Goal: Information Seeking & Learning: Learn about a topic

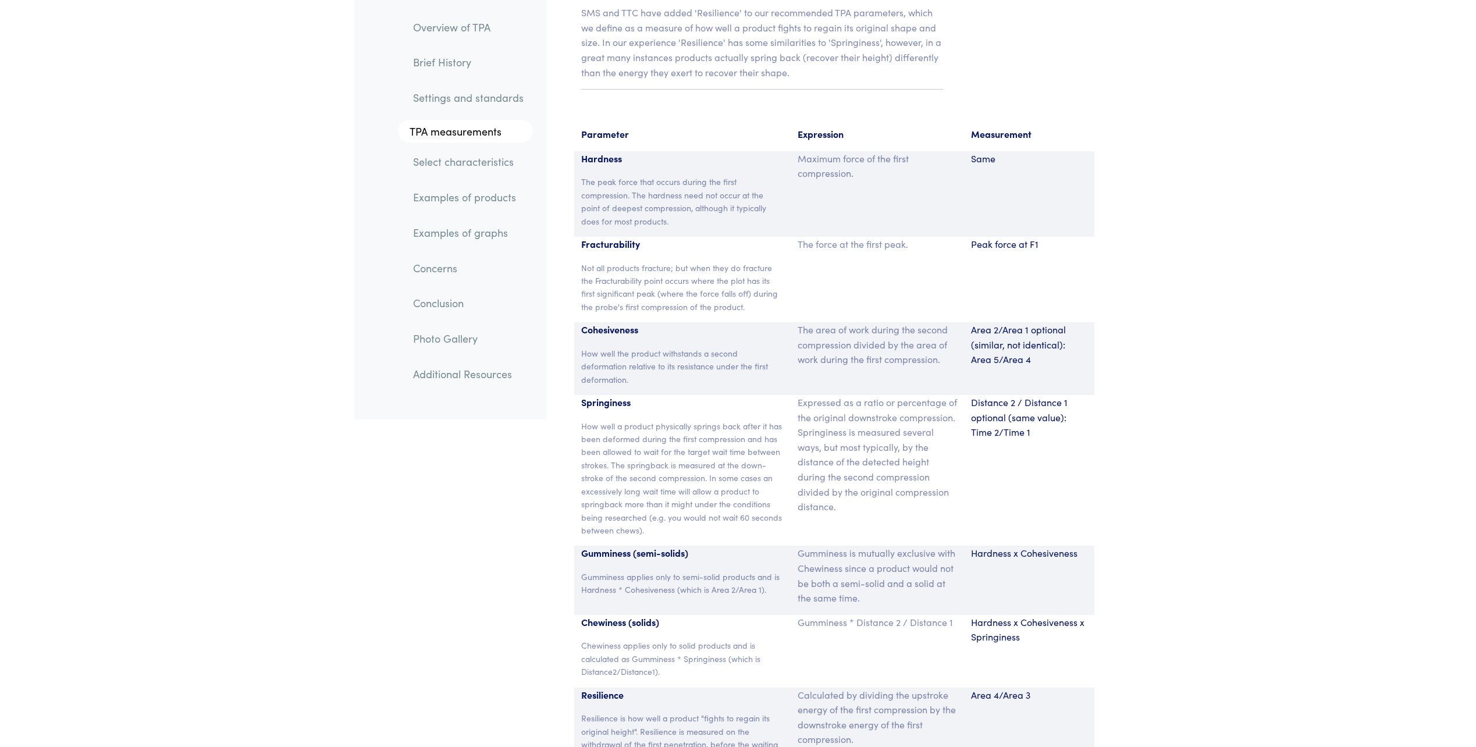
scroll to position [7592, 0]
drag, startPoint x: 915, startPoint y: 416, endPoint x: 851, endPoint y: 470, distance: 83.8
click at [851, 470] on p "Expressed as a ratio or percentage of the original downstroke compression. Spri…" at bounding box center [877, 454] width 159 height 119
copy p "the distance of the detected height during the second compression divided by th…"
drag, startPoint x: 582, startPoint y: 395, endPoint x: 641, endPoint y: 403, distance: 59.9
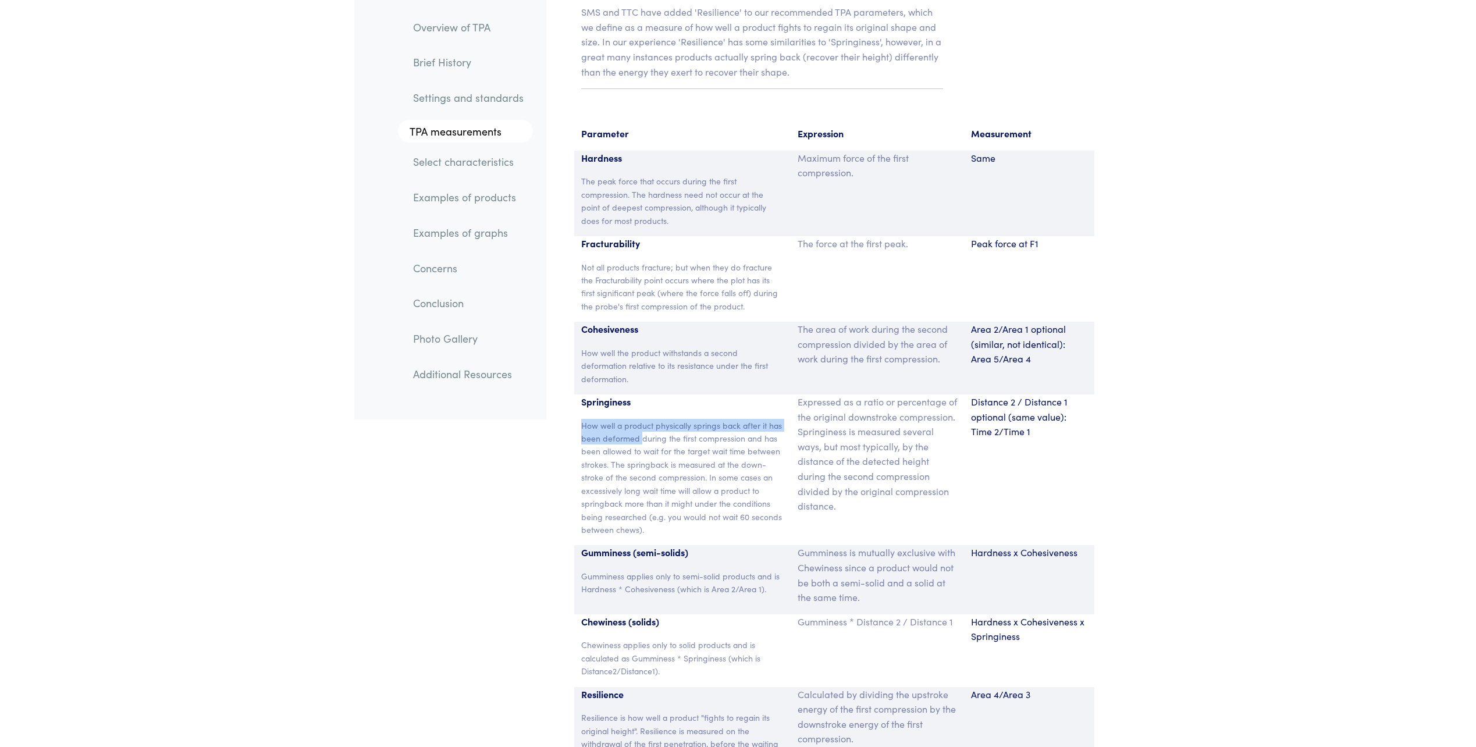
click at [641, 419] on p "How well a product physically springs back after it has been deformed during th…" at bounding box center [682, 478] width 203 height 118
drag, startPoint x: 641, startPoint y: 403, endPoint x: 644, endPoint y: 417, distance: 14.8
click at [644, 419] on p "How well a product physically springs back after it has been deformed during th…" at bounding box center [682, 478] width 203 height 118
drag, startPoint x: 581, startPoint y: 395, endPoint x: 744, endPoint y: 407, distance: 162.8
click at [744, 419] on p "How well a product physically springs back after it has been deformed during th…" at bounding box center [682, 478] width 203 height 118
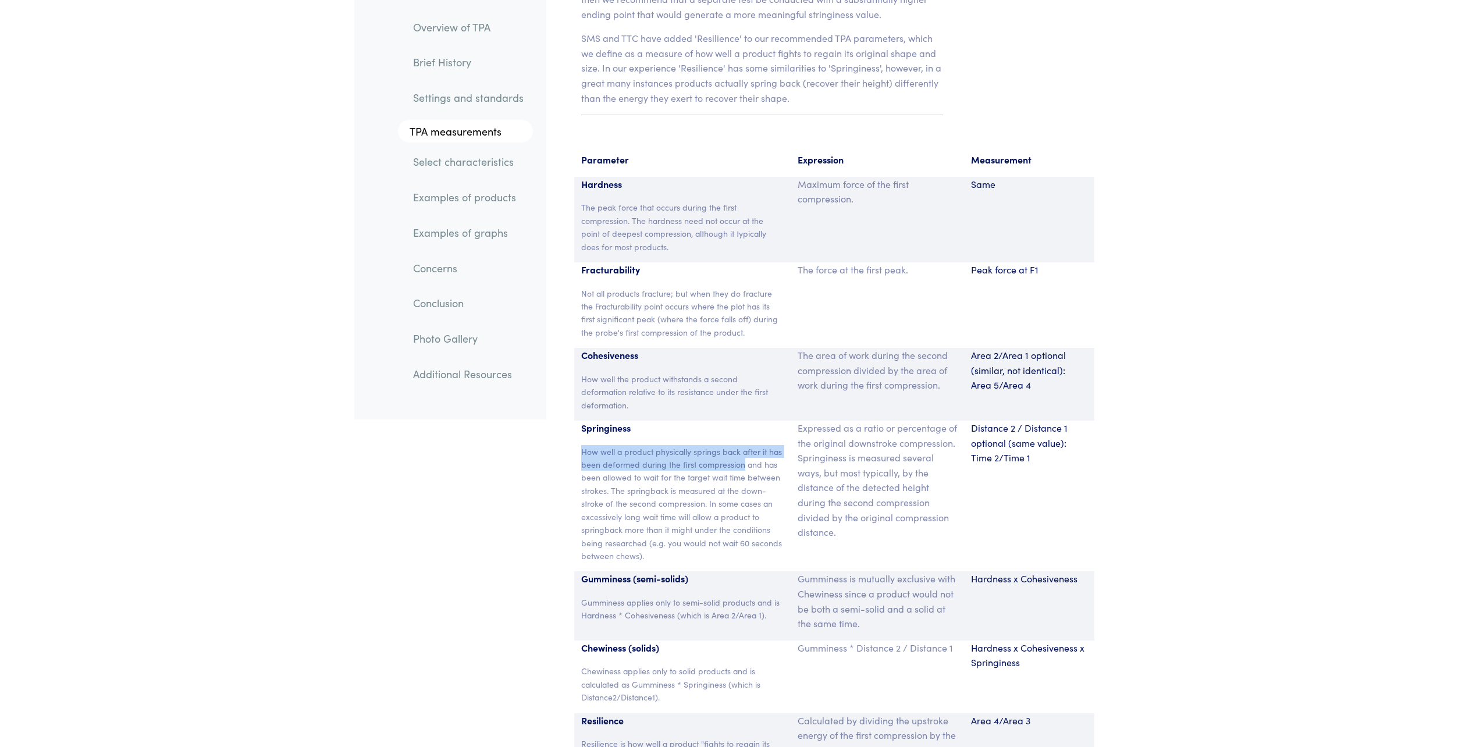
scroll to position [7565, 0]
drag, startPoint x: 583, startPoint y: 350, endPoint x: 636, endPoint y: 377, distance: 59.6
click at [636, 377] on p "How well the product withstands a second deformation relative to its resistance…" at bounding box center [682, 392] width 203 height 39
copy p "How well the product withstands a second deformation relative to its resistance…"
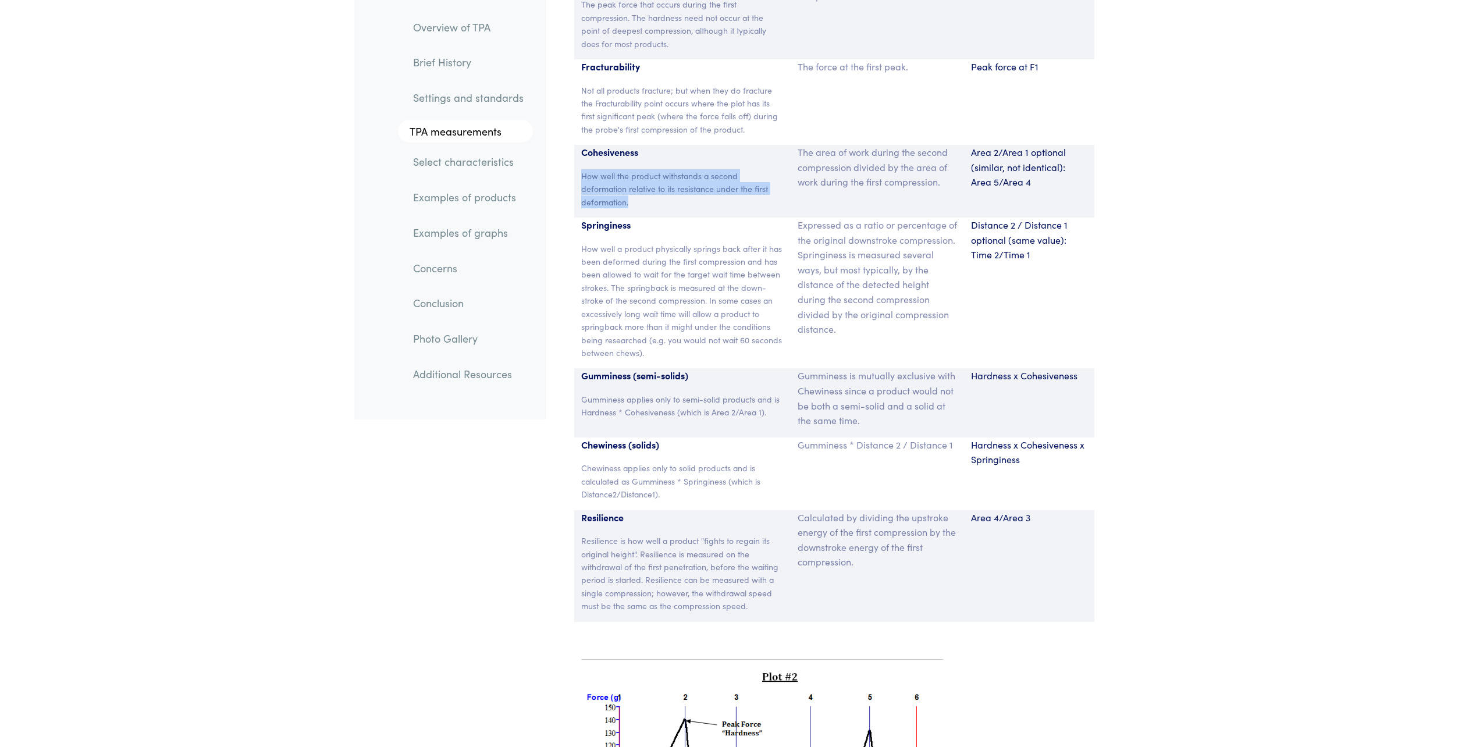
scroll to position [7756, 0]
